Goal: Obtain resource: Download file/media

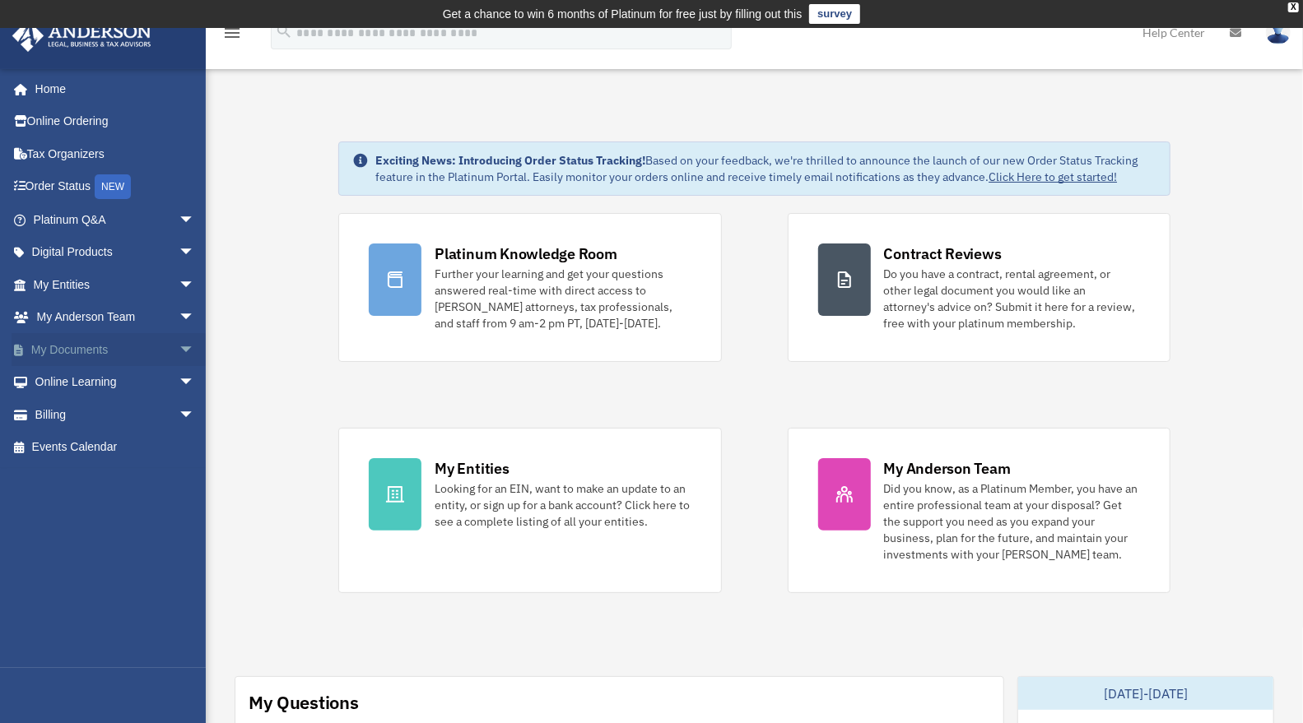
click at [179, 340] on span "arrow_drop_down" at bounding box center [195, 350] width 33 height 34
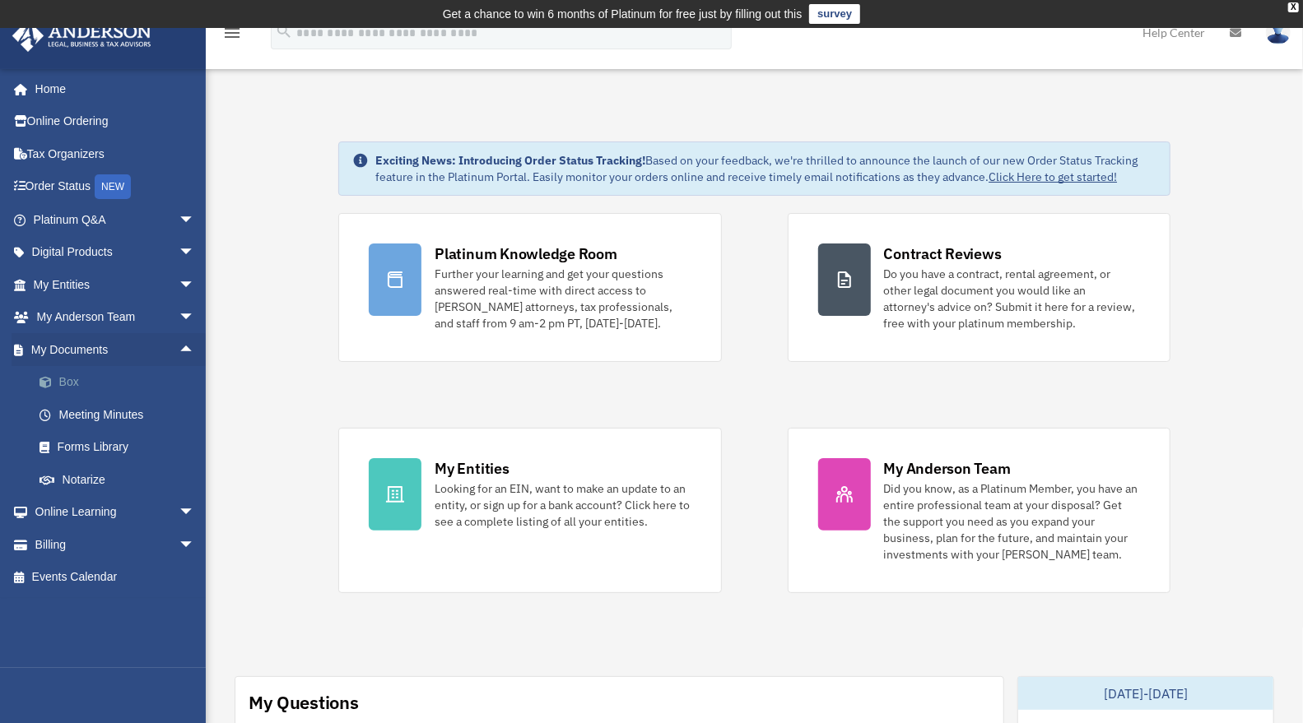
click at [80, 378] on link "Box" at bounding box center [121, 382] width 197 height 33
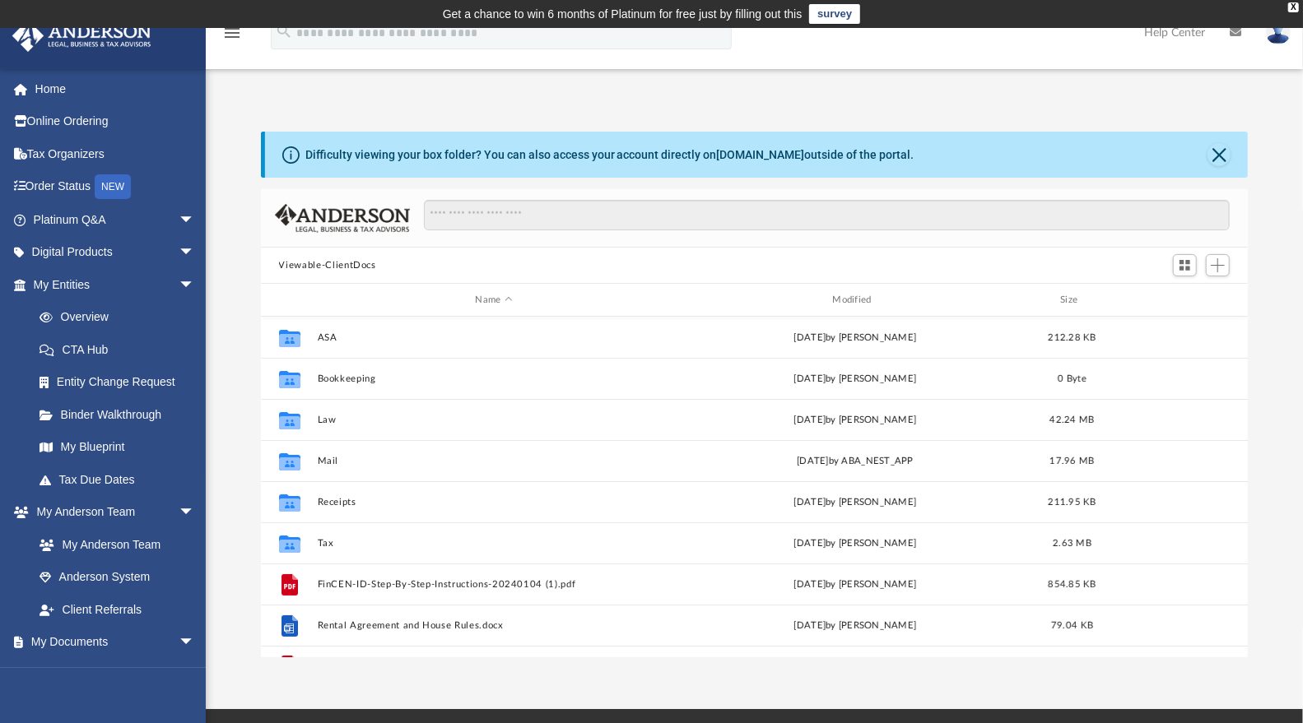
scroll to position [360, 974]
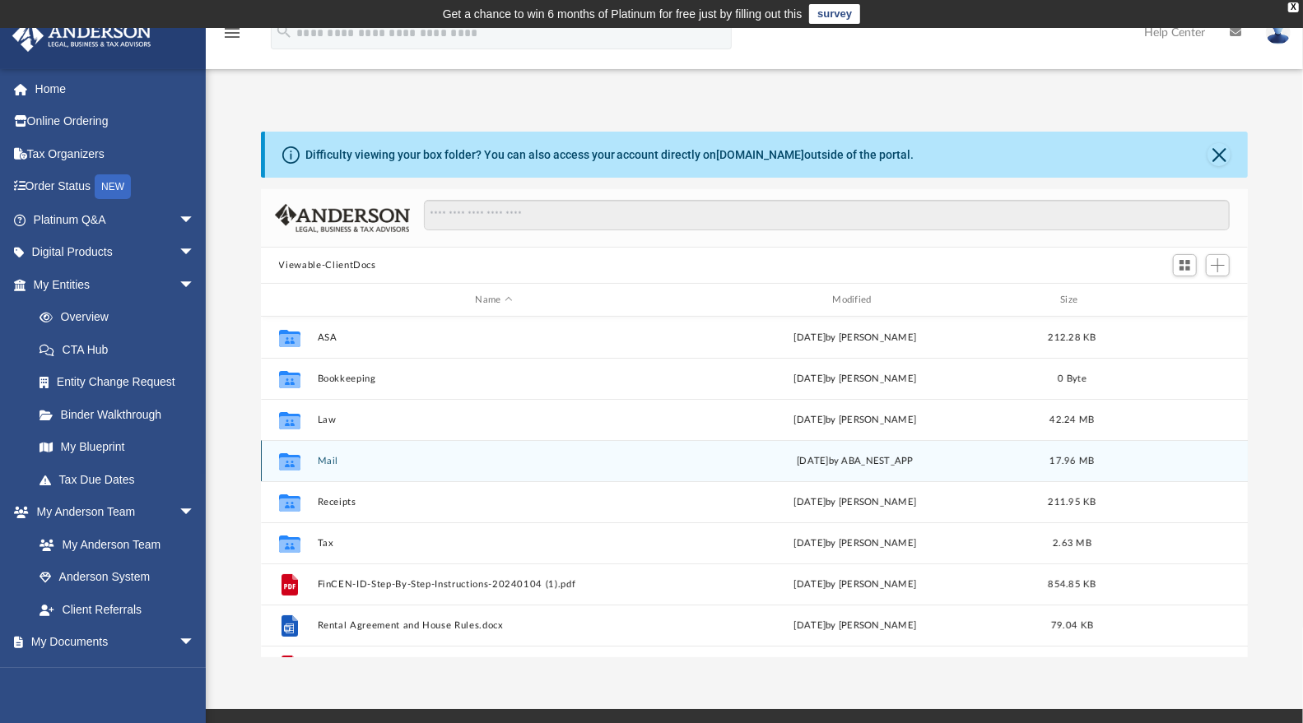
click at [316, 460] on div "Collaborated Folder Mail [DATE] by ABA_NEST_APP 17.96 MB" at bounding box center [755, 460] width 988 height 41
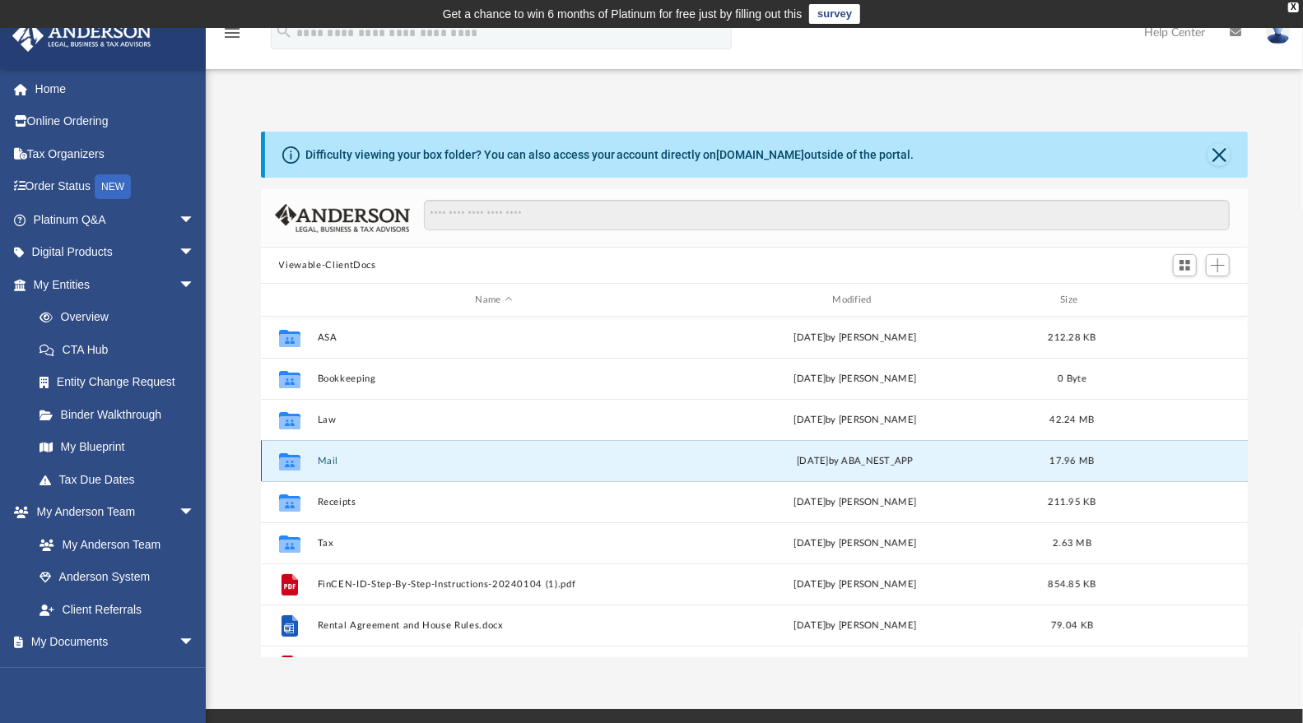
click at [333, 460] on button "Mail" at bounding box center [494, 461] width 354 height 11
click at [335, 460] on button "Mail" at bounding box center [494, 461] width 354 height 11
click at [327, 458] on button "Mail" at bounding box center [494, 461] width 354 height 11
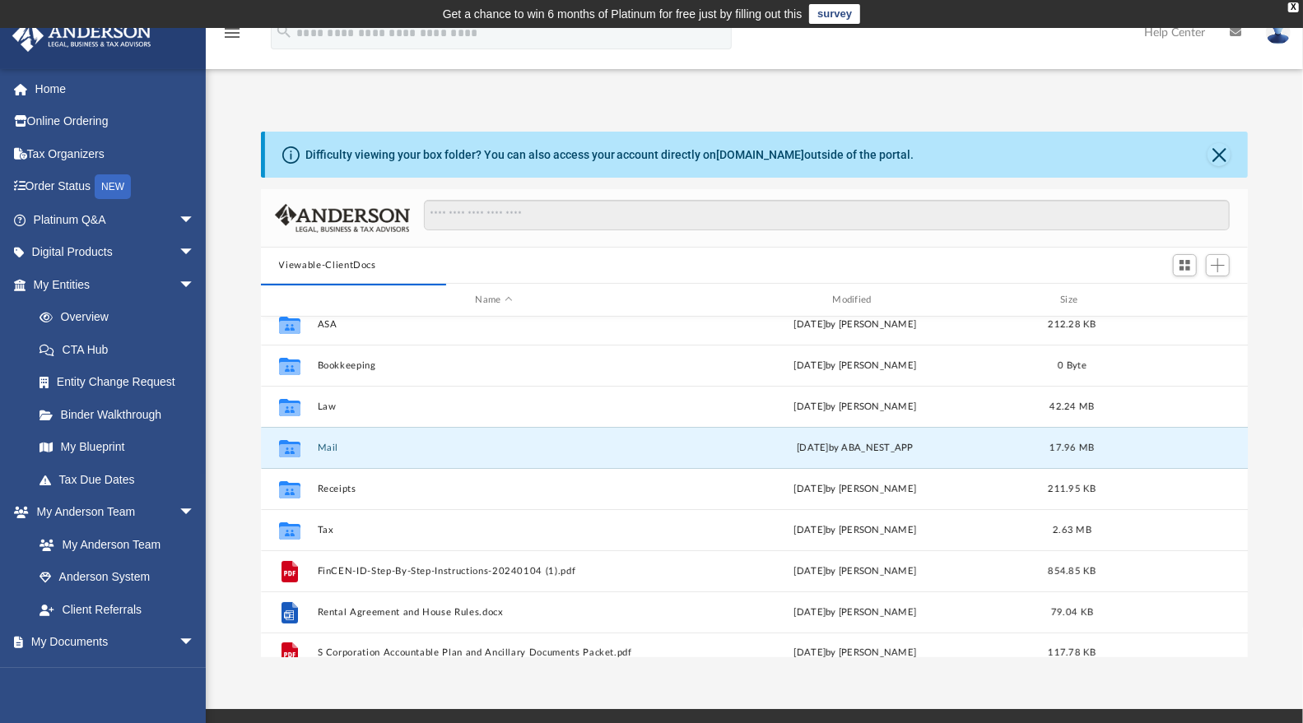
scroll to position [0, 0]
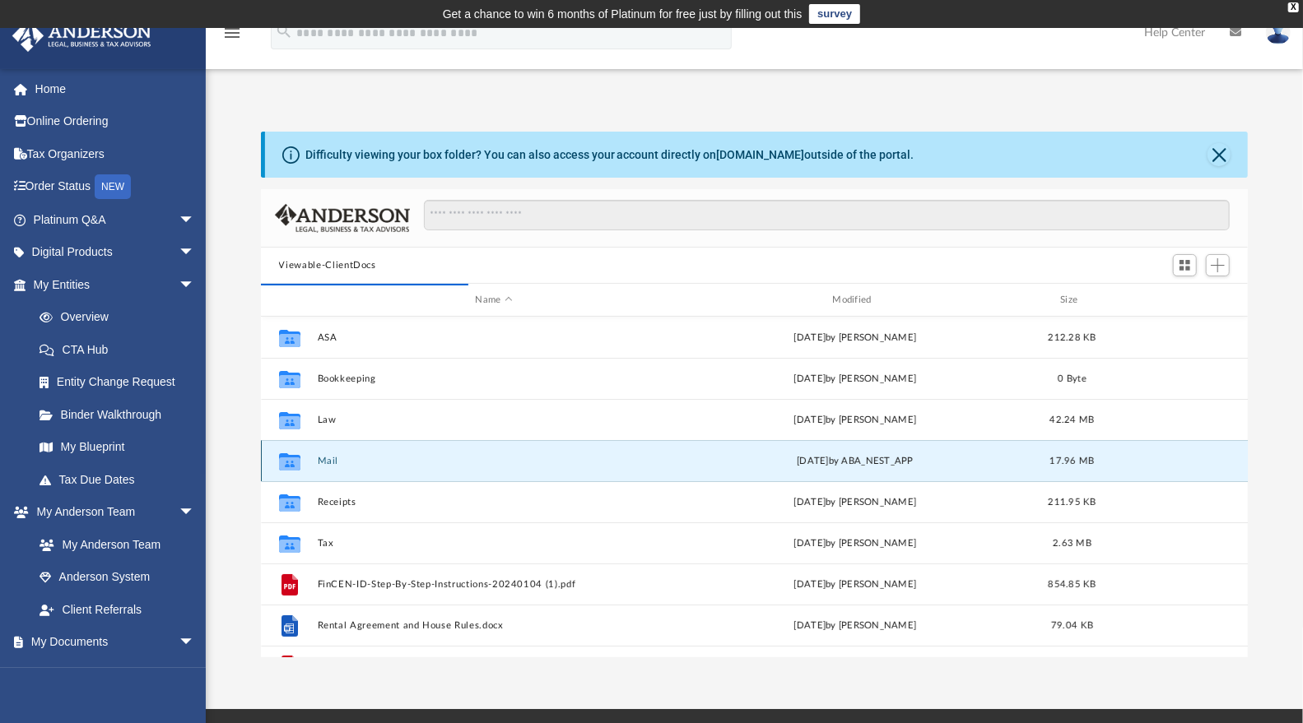
click at [333, 456] on button "Mail" at bounding box center [494, 461] width 354 height 11
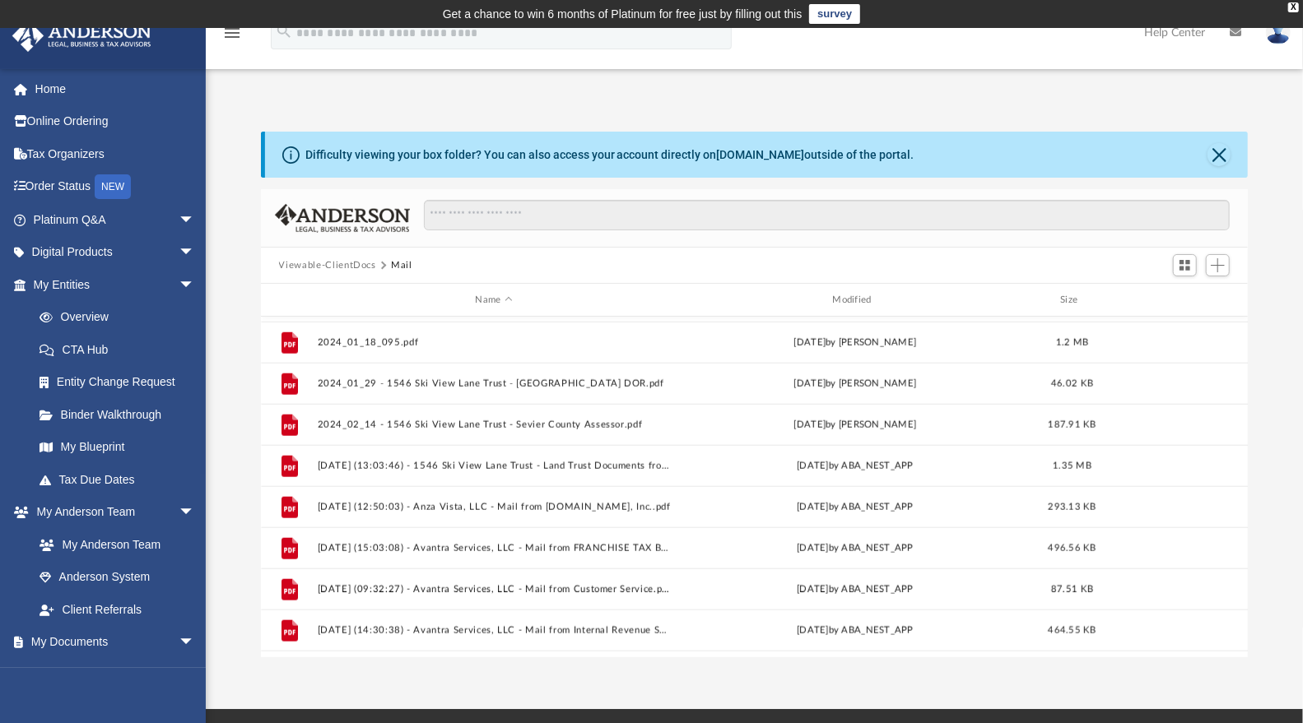
scroll to position [1305, 0]
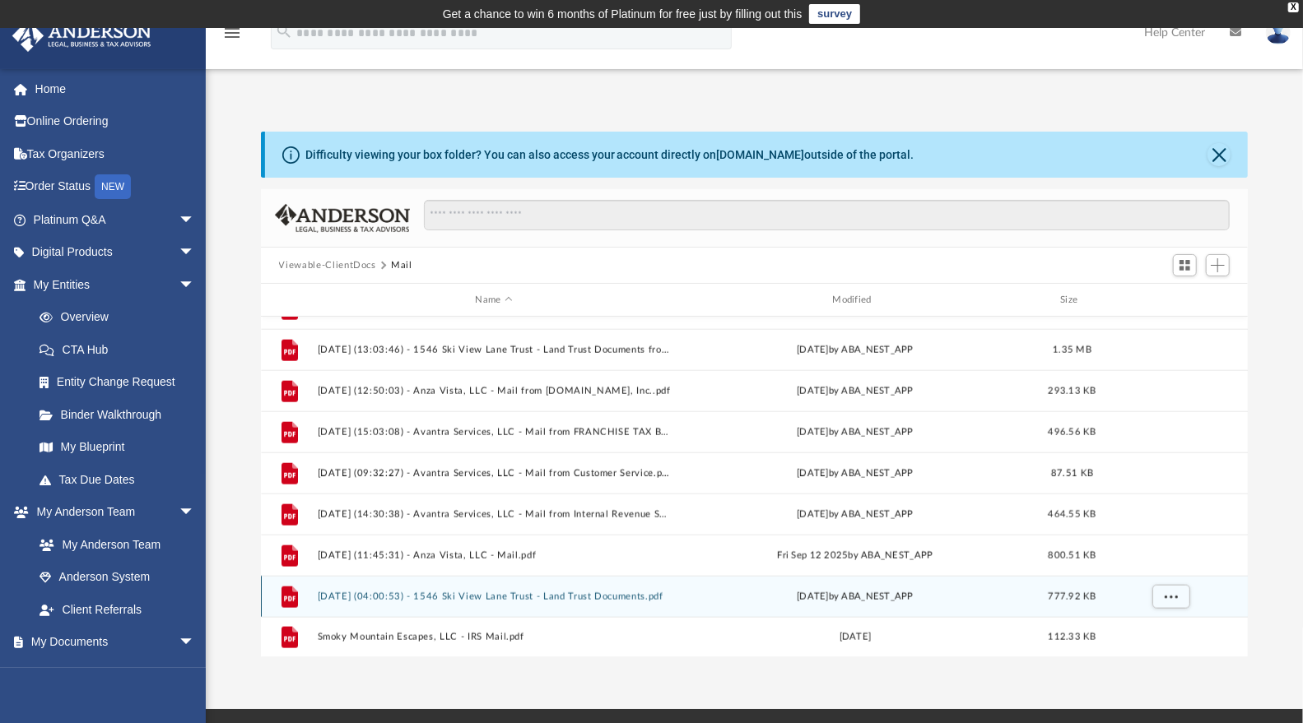
click at [487, 589] on div "File 2025.10.02 (04:00:53) - 1546 Ski View Lane Trust - Land Trust Documents.pd…" at bounding box center [755, 596] width 988 height 41
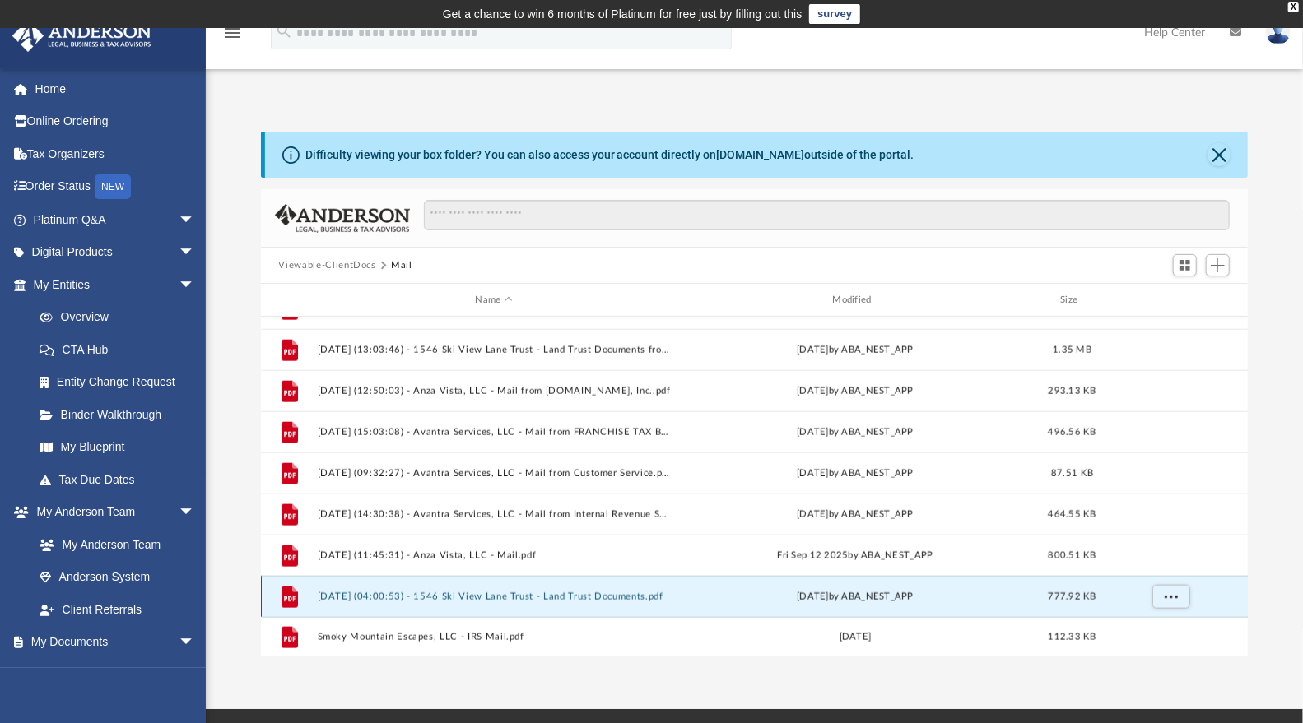
click at [487, 592] on button "2025.10.02 (04:00:53) - 1546 Ski View Lane Trust - Land Trust Documents.pdf" at bounding box center [494, 597] width 354 height 11
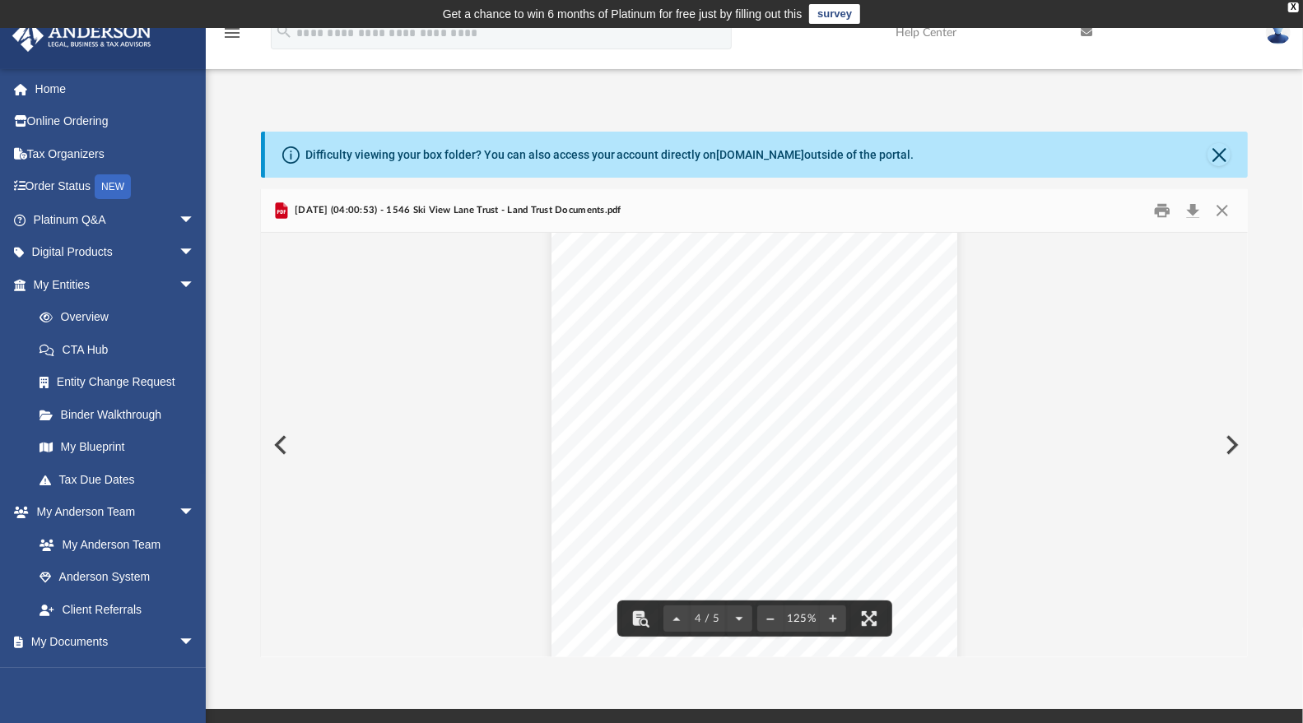
scroll to position [3417, 0]
